Goal: Task Accomplishment & Management: Use online tool/utility

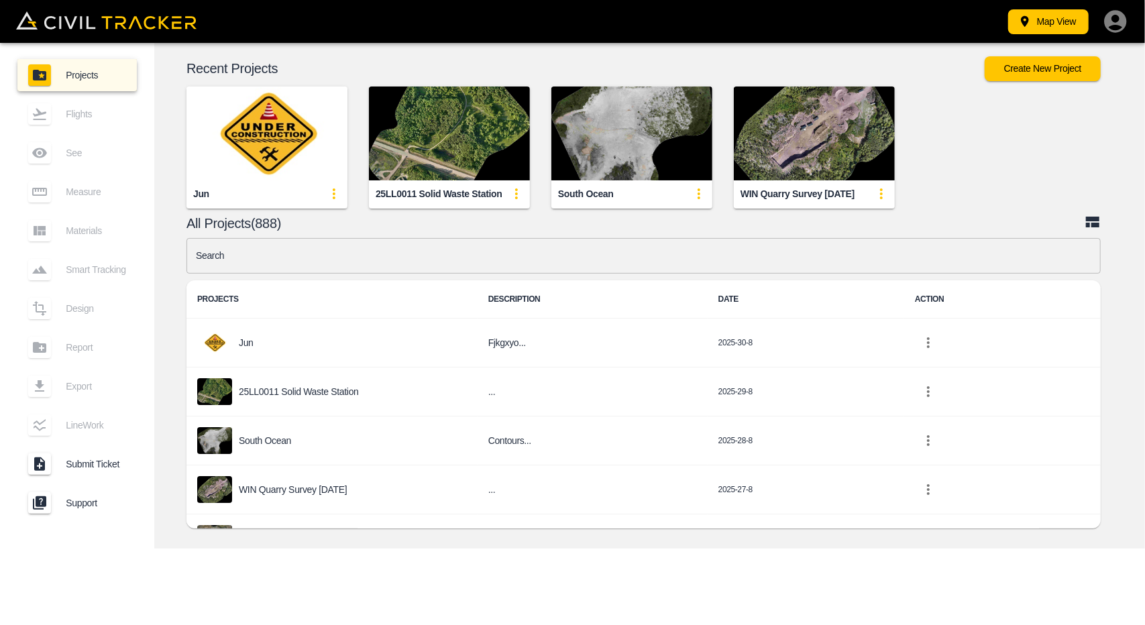
click at [256, 146] on img "button" at bounding box center [266, 134] width 161 height 94
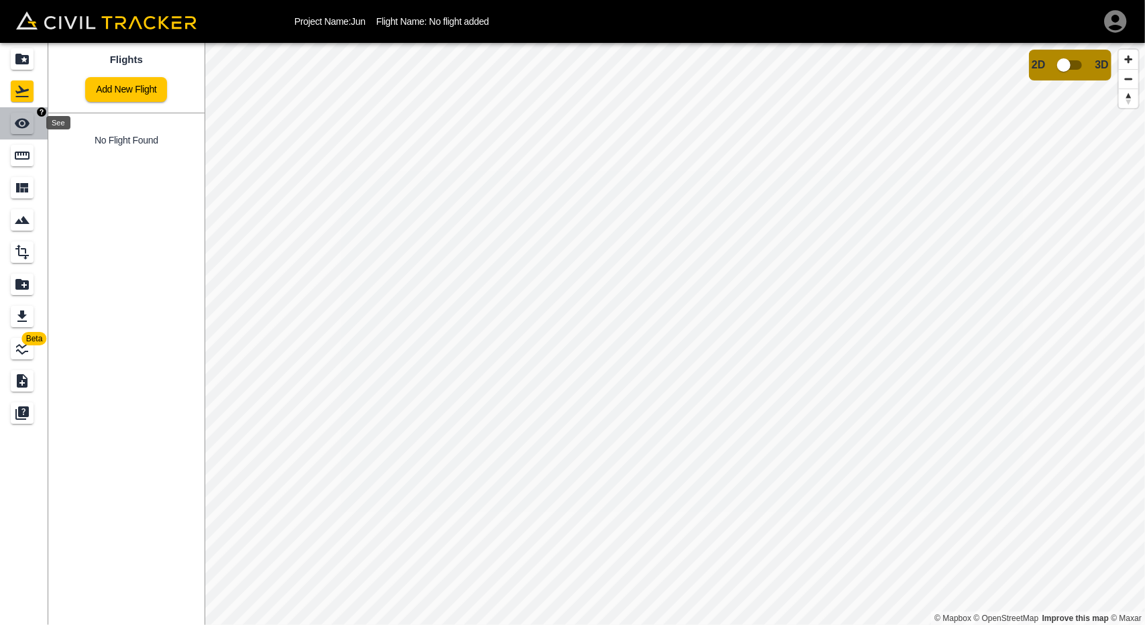
click at [15, 121] on icon "See" at bounding box center [22, 123] width 16 height 16
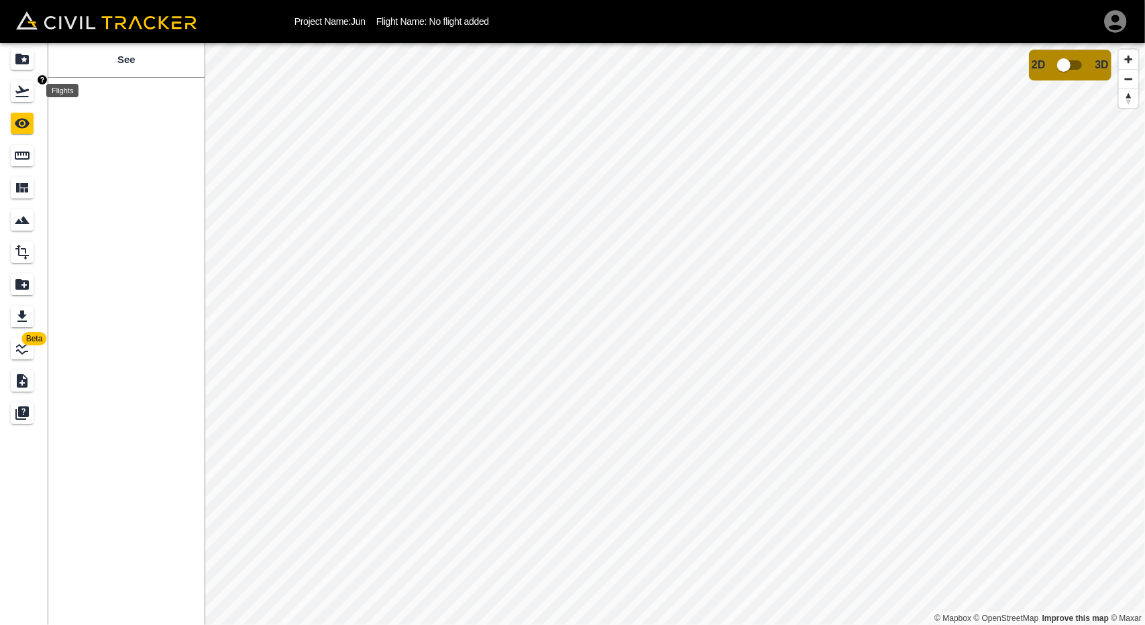
click at [12, 91] on div "Flights" at bounding box center [22, 90] width 23 height 21
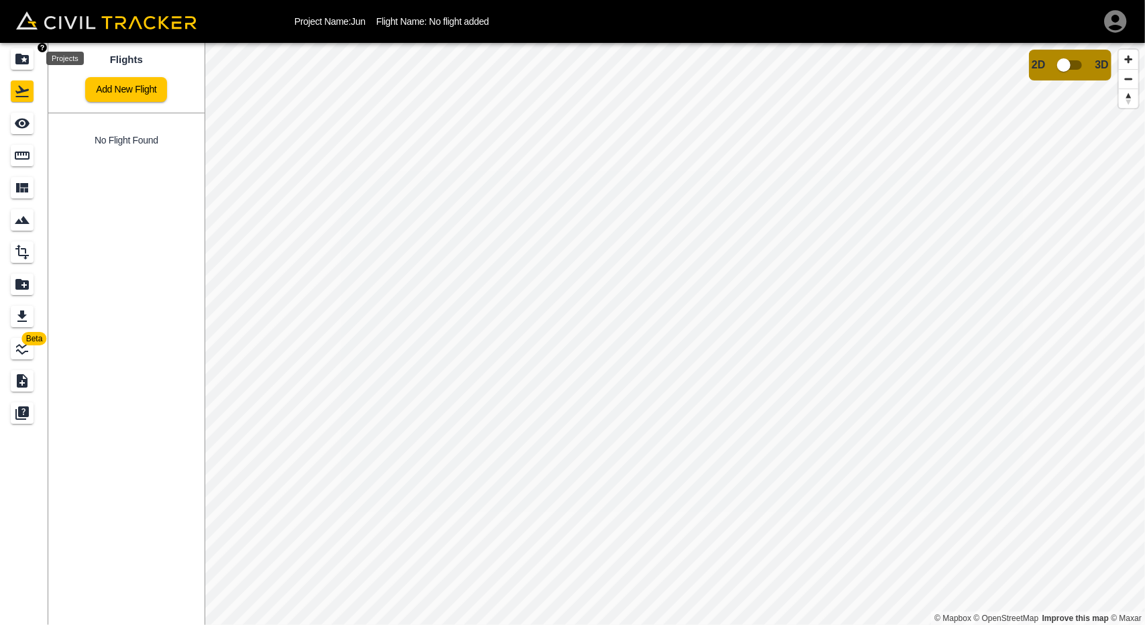
click at [24, 57] on icon "Projects" at bounding box center [21, 59] width 13 height 11
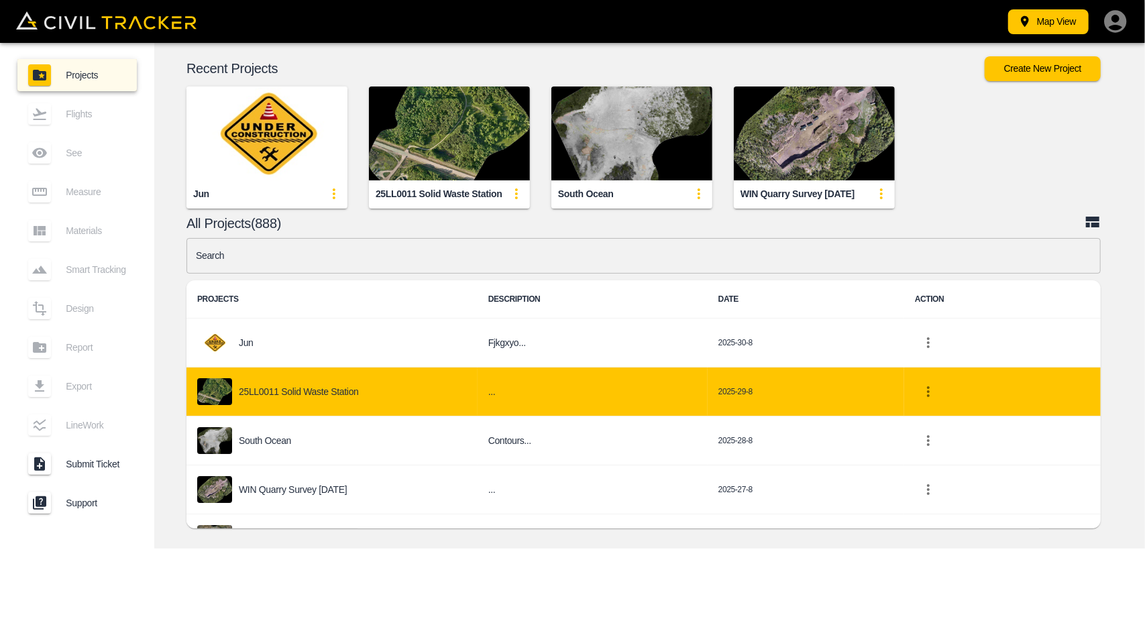
click at [332, 379] on div "25LL0011 Solid Waste Station" at bounding box center [332, 391] width 270 height 27
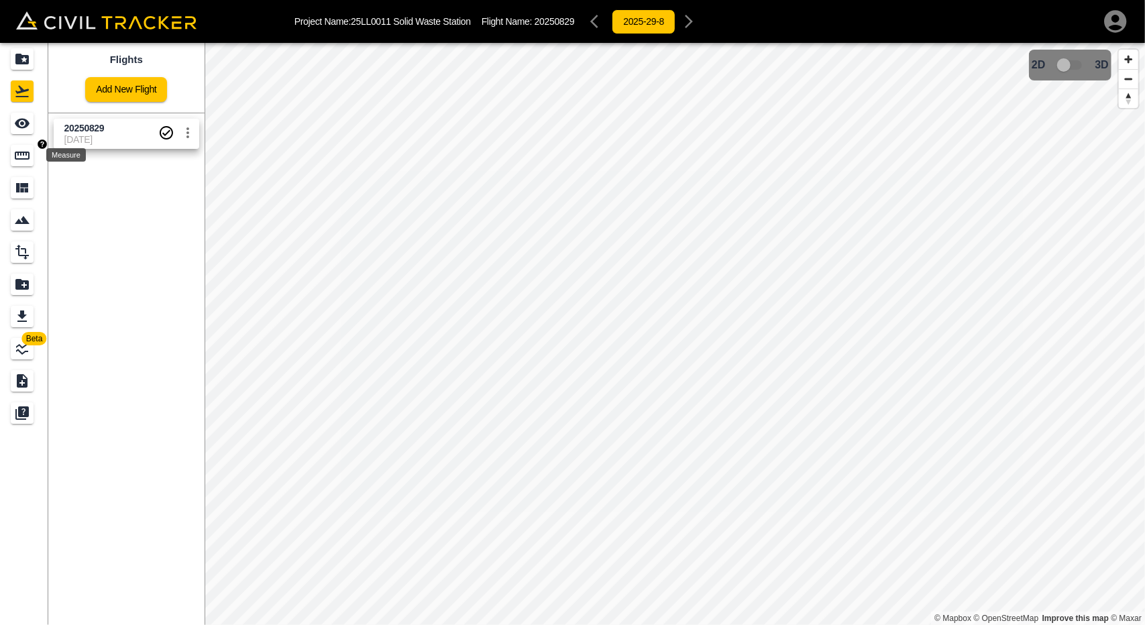
click at [23, 148] on icon "Measure" at bounding box center [22, 156] width 16 height 16
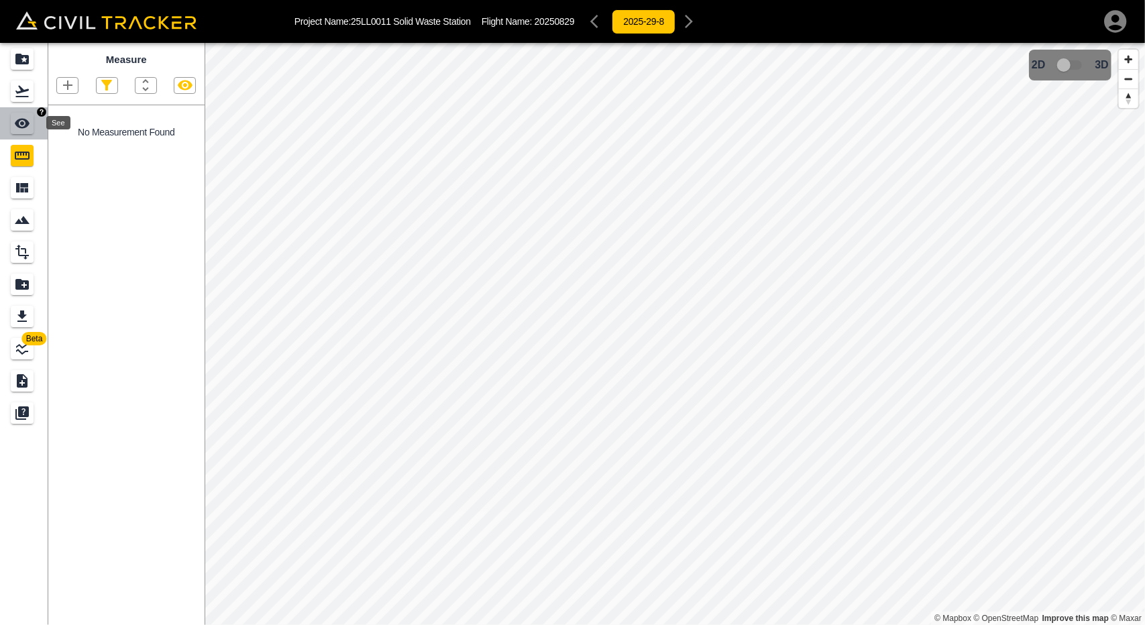
click at [18, 125] on icon "See" at bounding box center [22, 124] width 15 height 10
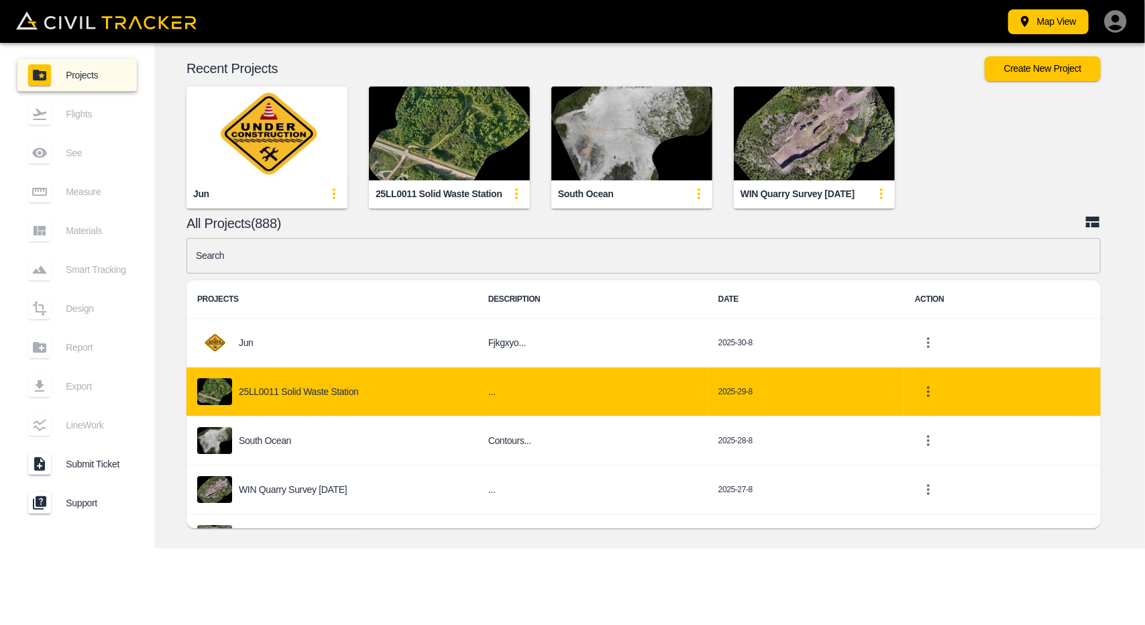
click at [329, 388] on p "25LL0011 Solid Waste Station" at bounding box center [299, 391] width 120 height 11
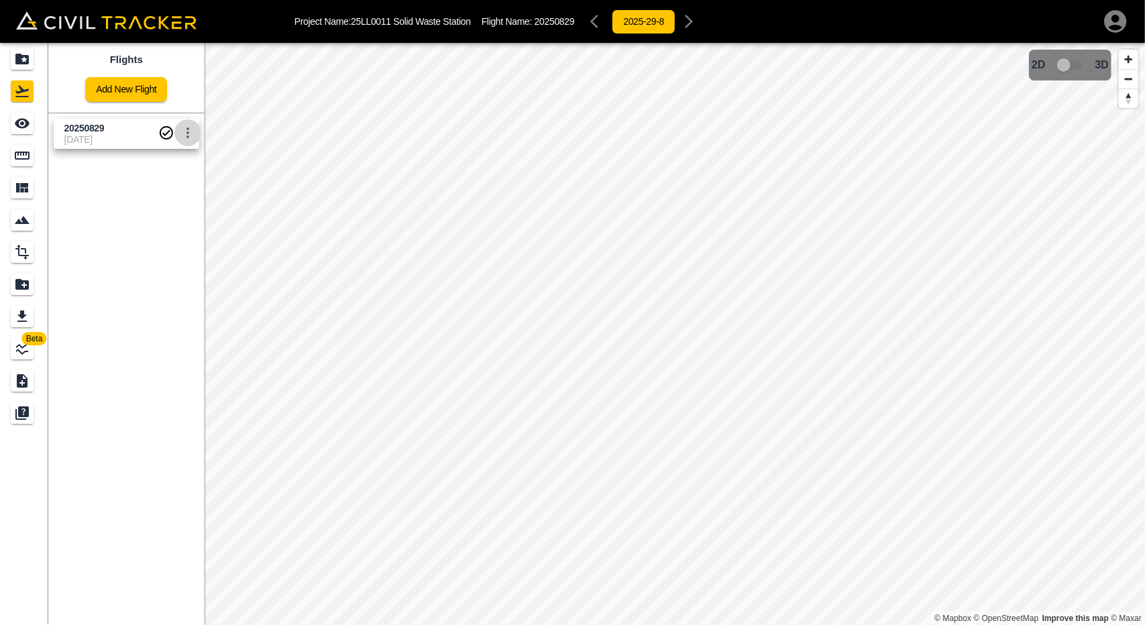
click at [188, 125] on icon "settings" at bounding box center [188, 133] width 16 height 16
click at [25, 119] on div at bounding box center [572, 312] width 1145 height 625
click at [29, 117] on icon "See" at bounding box center [22, 123] width 16 height 16
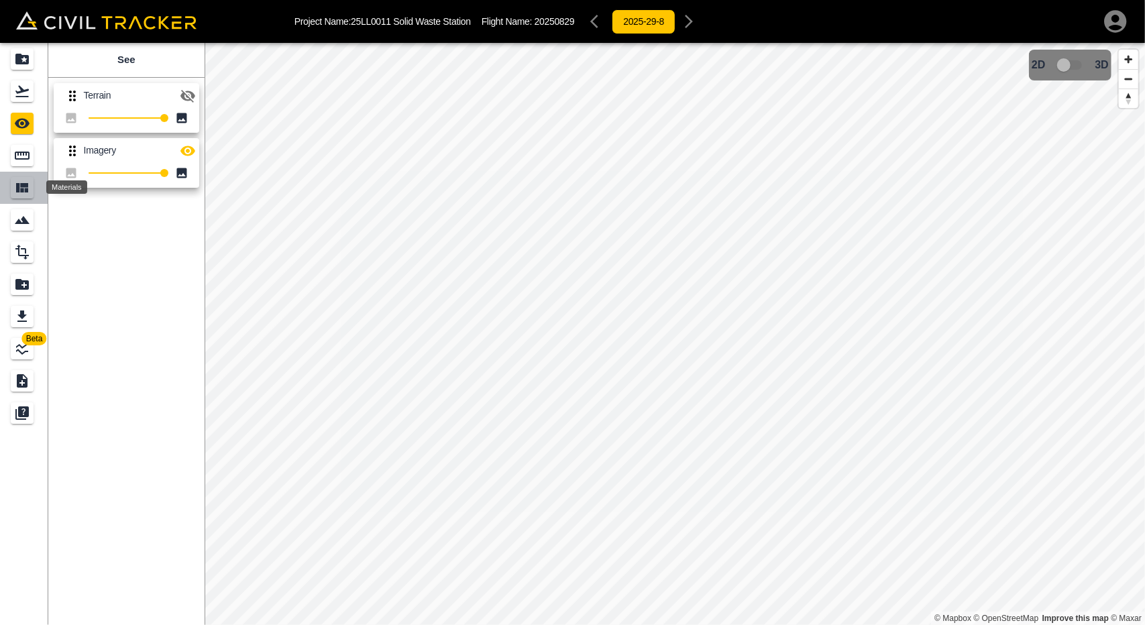
click at [17, 194] on icon "Materials" at bounding box center [22, 188] width 16 height 16
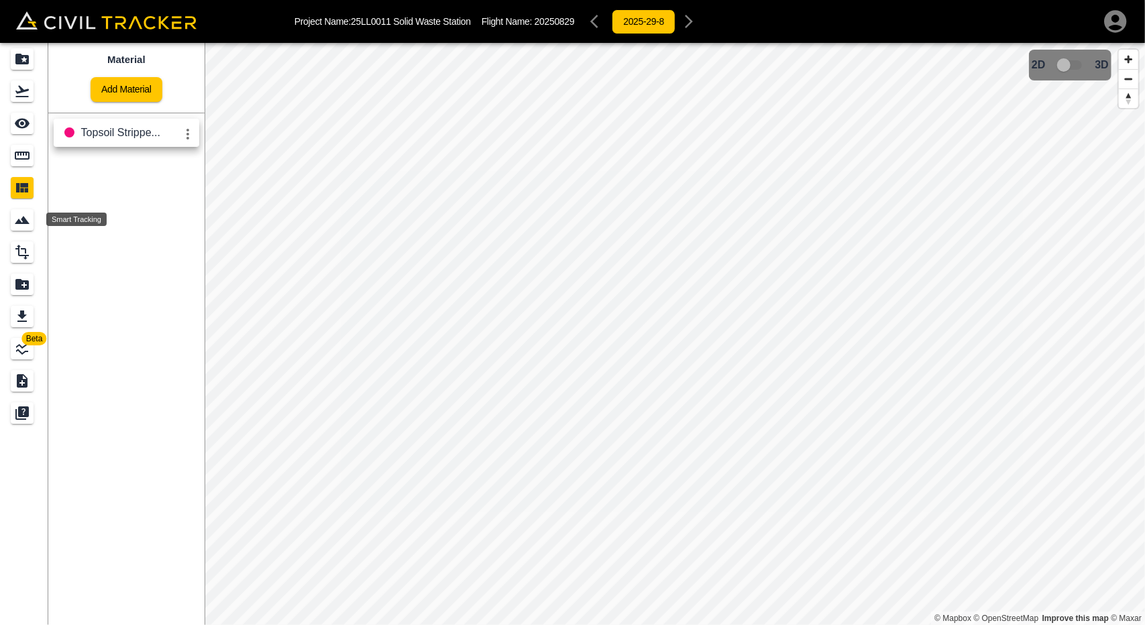
click at [18, 215] on icon "Smart Tracking" at bounding box center [22, 220] width 16 height 16
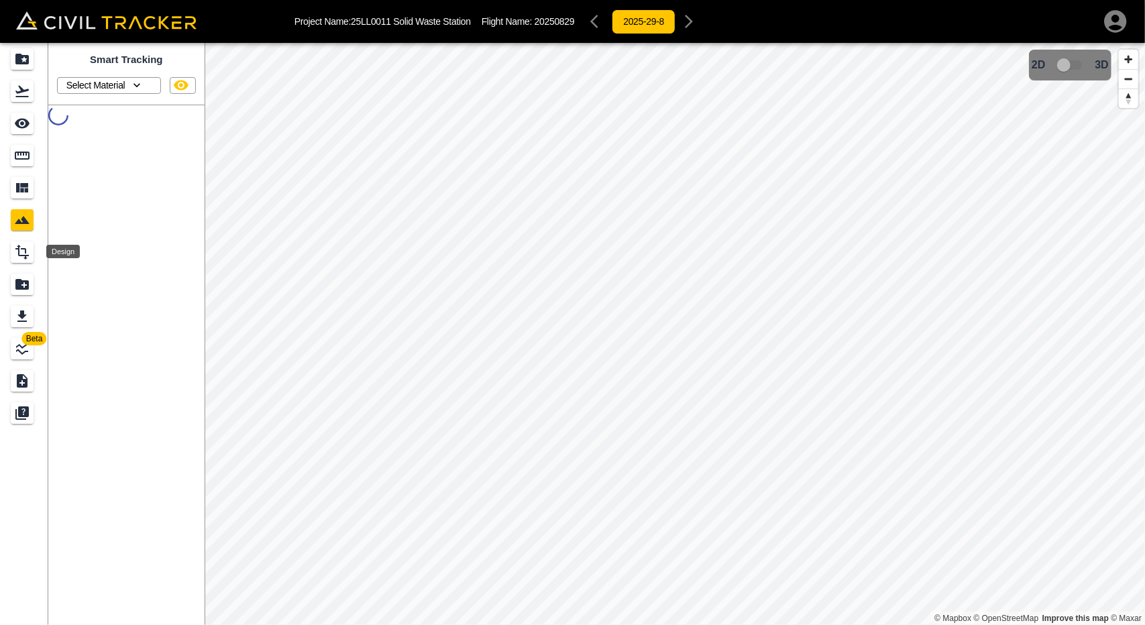
click at [16, 247] on icon "Design" at bounding box center [22, 252] width 16 height 16
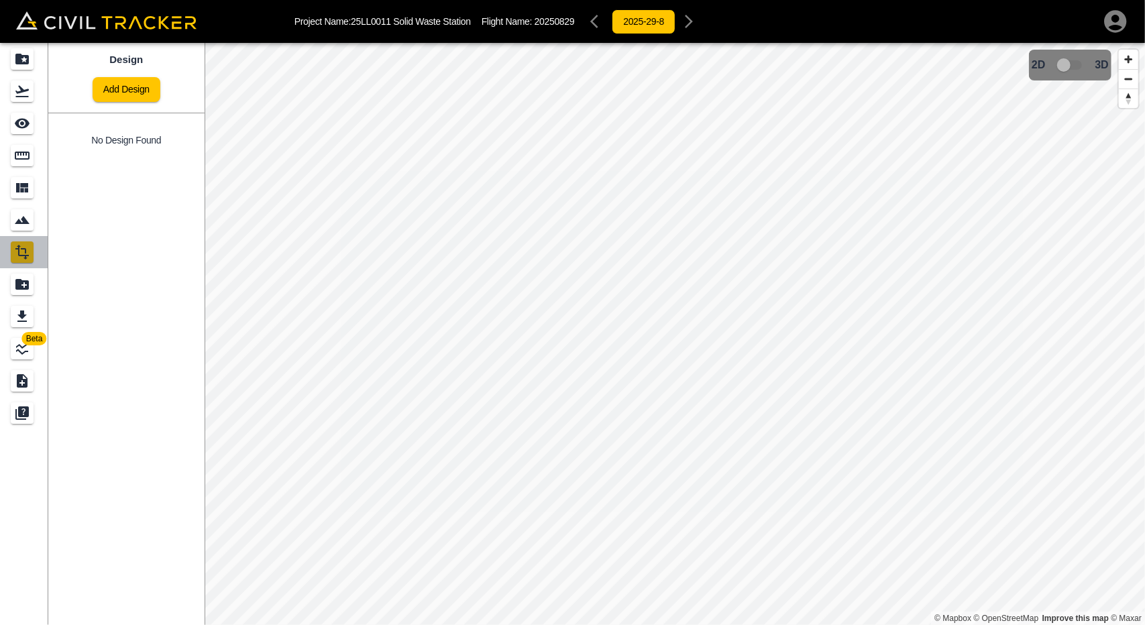
click at [21, 266] on link at bounding box center [24, 252] width 48 height 32
click at [19, 283] on icon "Report" at bounding box center [21, 284] width 13 height 11
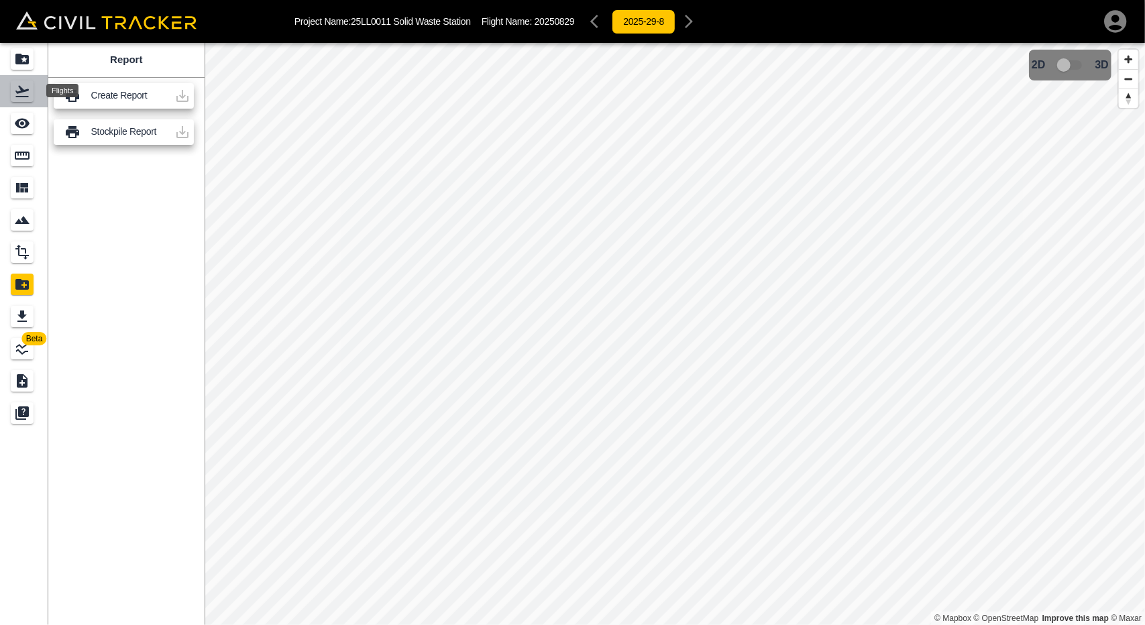
click at [20, 89] on icon "Flights" at bounding box center [21, 91] width 13 height 11
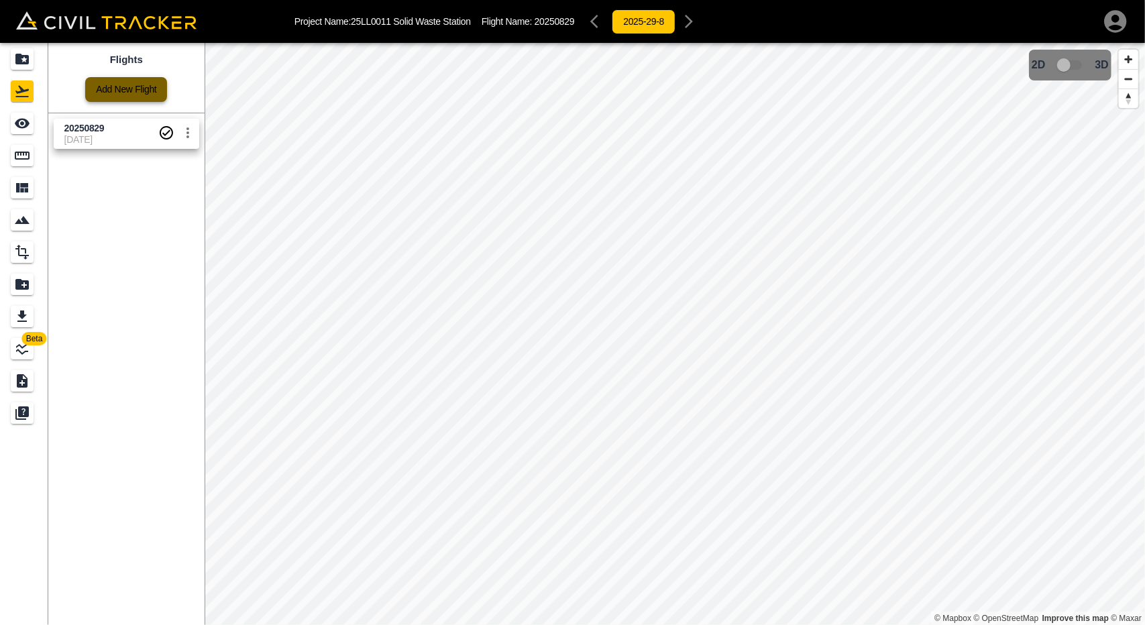
click at [131, 92] on link "Add New Flight" at bounding box center [126, 89] width 82 height 25
